Goal: Transaction & Acquisition: Purchase product/service

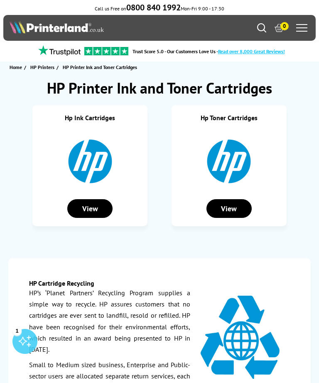
click at [88, 212] on div "View" at bounding box center [89, 208] width 45 height 19
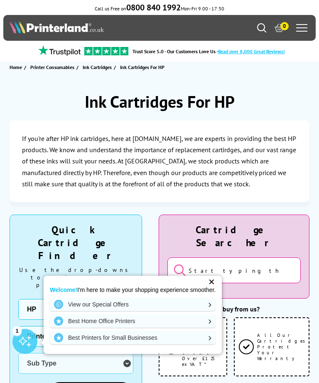
click at [222, 276] on div "Welcome! I'm here to make your shopping experience smoother. View our Special O…" at bounding box center [133, 315] width 178 height 78
click at [220, 276] on div "Welcome! I'm here to make your shopping experience smoother. View our Special O…" at bounding box center [133, 315] width 178 height 78
click at [216, 278] on div "✕" at bounding box center [212, 282] width 12 height 12
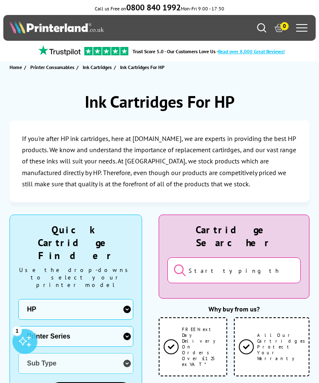
click at [113, 299] on select "Manufacturer Brother Canon Cubify Dell Dymo Epson HP Kodak Konica Minolta Kyoce…" at bounding box center [75, 309] width 115 height 21
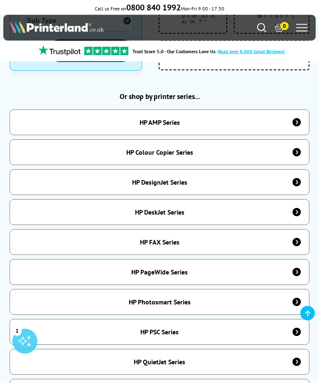
scroll to position [345, 0]
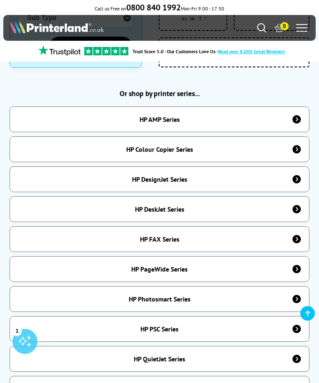
click at [226, 196] on div "HP DeskJet Series" at bounding box center [160, 209] width 300 height 26
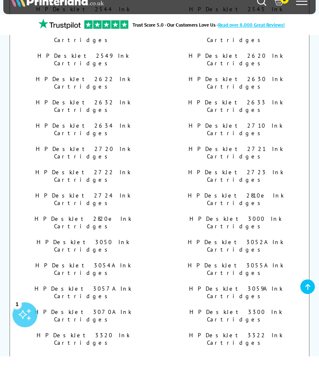
scroll to position [864, 0]
